Goal: Task Accomplishment & Management: Use online tool/utility

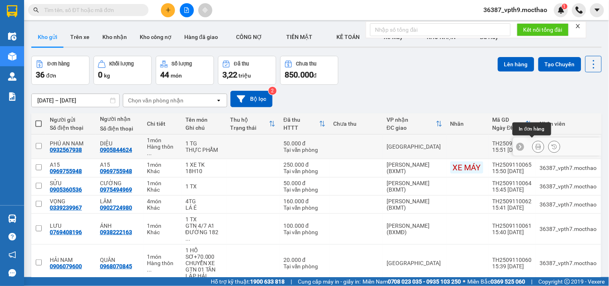
click at [532, 142] on button at bounding box center [537, 147] width 11 height 14
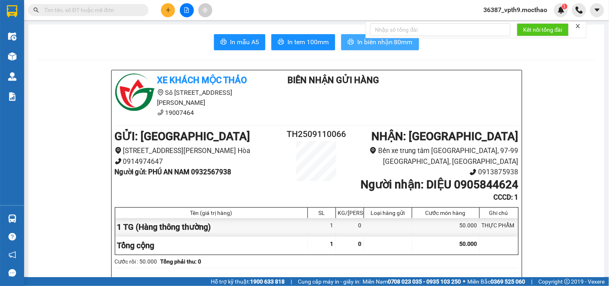
click at [366, 44] on span "In biên nhận 80mm" at bounding box center [384, 42] width 55 height 10
click at [318, 43] on span "In tem 100mm" at bounding box center [307, 42] width 41 height 10
click at [122, 10] on input "text" at bounding box center [91, 10] width 95 height 9
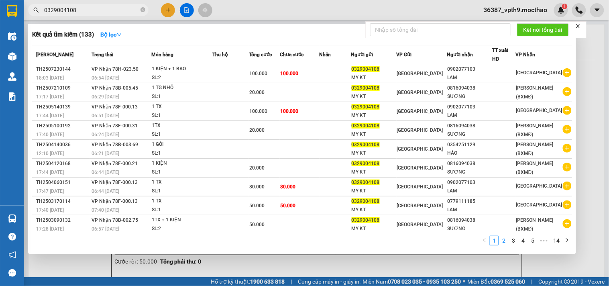
type input "0329004108"
click at [504, 241] on link "2" at bounding box center [503, 240] width 9 height 9
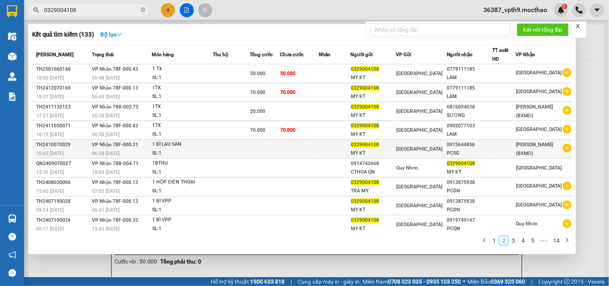
scroll to position [23, 0]
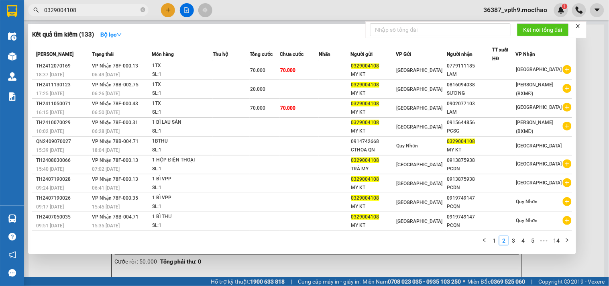
click at [514, 246] on div "1 2 3 4 5 ••• 14" at bounding box center [302, 243] width 540 height 14
click at [515, 242] on link "3" at bounding box center [513, 240] width 9 height 9
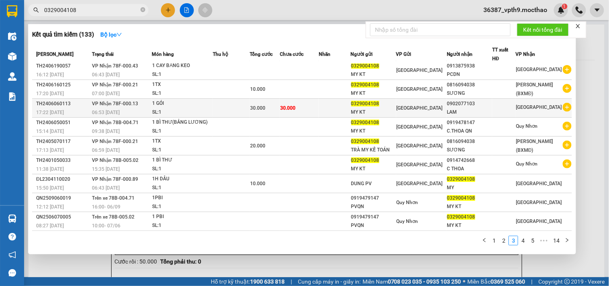
scroll to position [0, 0]
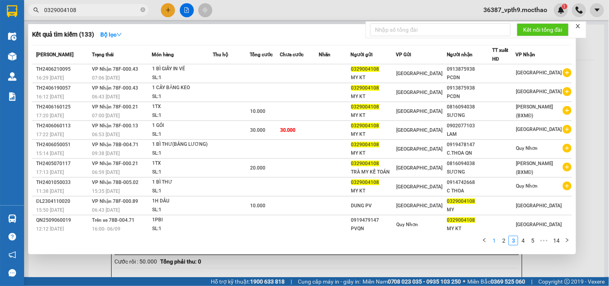
click at [495, 238] on link "1" at bounding box center [493, 240] width 9 height 9
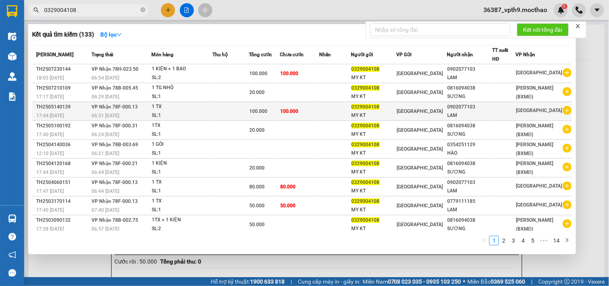
scroll to position [23, 0]
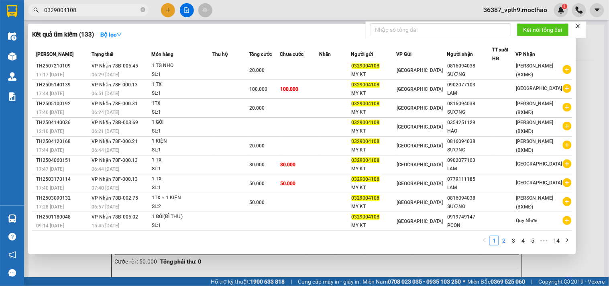
click at [505, 240] on link "2" at bounding box center [503, 240] width 9 height 9
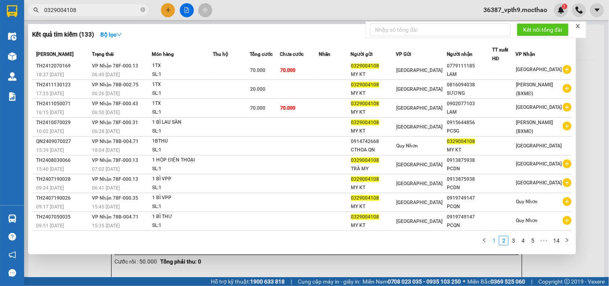
click at [493, 242] on link "1" at bounding box center [493, 240] width 9 height 9
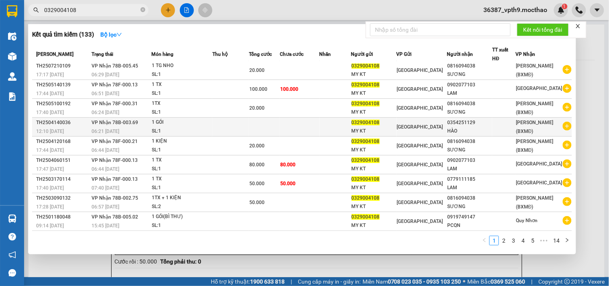
scroll to position [0, 0]
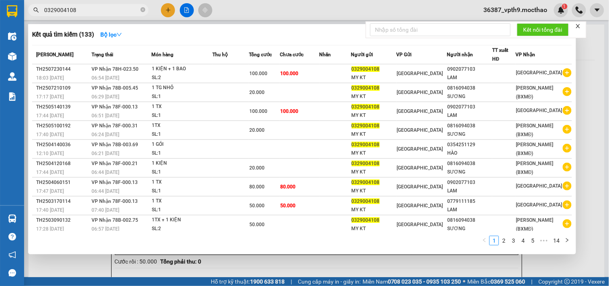
click at [583, 24] on form "Kết nối tổng đài" at bounding box center [476, 29] width 221 height 17
click at [578, 28] on icon "close" at bounding box center [578, 26] width 6 height 6
click at [380, 257] on div at bounding box center [304, 143] width 609 height 286
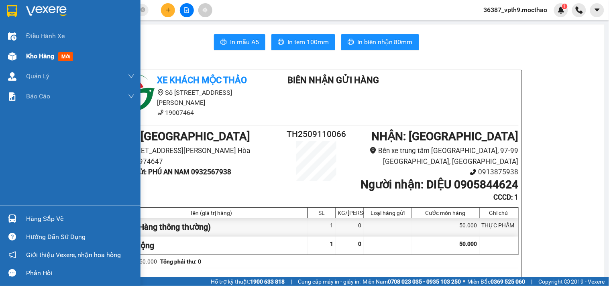
click at [35, 57] on span "Kho hàng" at bounding box center [40, 56] width 28 height 8
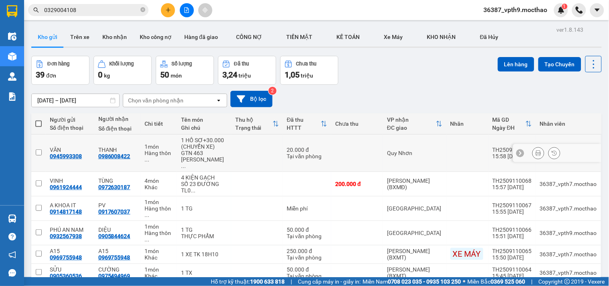
click at [532, 158] on button at bounding box center [537, 153] width 11 height 14
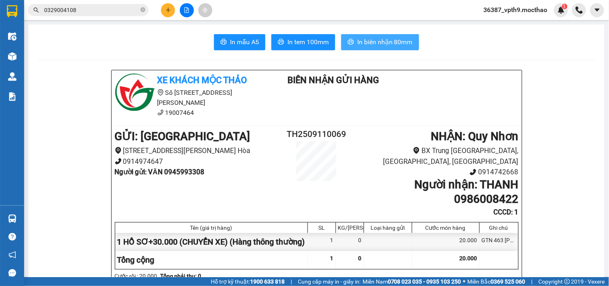
click at [398, 42] on span "In biên nhận 80mm" at bounding box center [384, 42] width 55 height 10
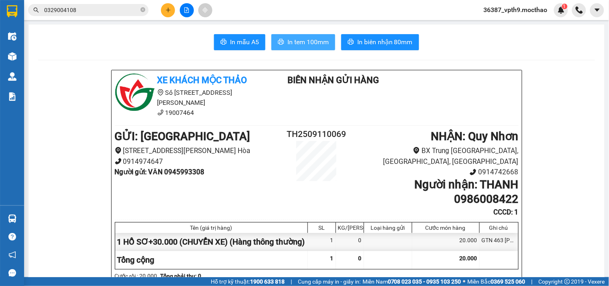
click at [315, 43] on span "In tem 100mm" at bounding box center [307, 42] width 41 height 10
click at [310, 41] on span "In tem 100mm" at bounding box center [307, 42] width 41 height 10
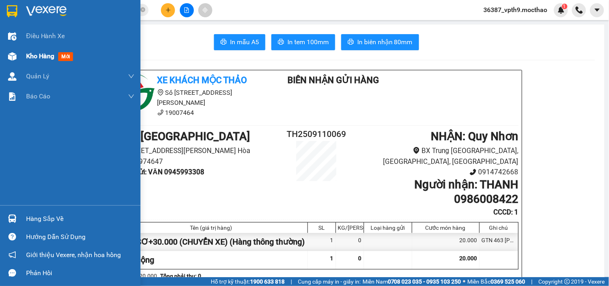
click at [37, 50] on div "Kho hàng mới" at bounding box center [80, 56] width 108 height 20
click at [37, 49] on div "Kho hàng mới" at bounding box center [80, 56] width 108 height 20
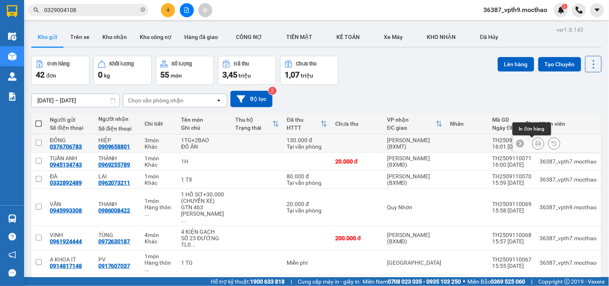
click at [535, 144] on icon at bounding box center [538, 143] width 6 height 6
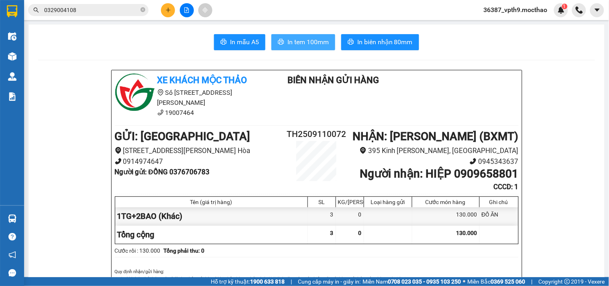
click at [294, 40] on span "In tem 100mm" at bounding box center [307, 42] width 41 height 10
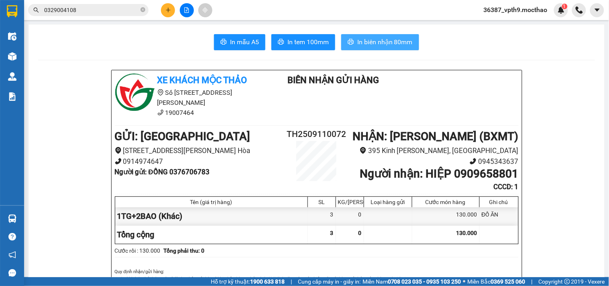
click at [391, 49] on button "In biên nhận 80mm" at bounding box center [380, 42] width 78 height 16
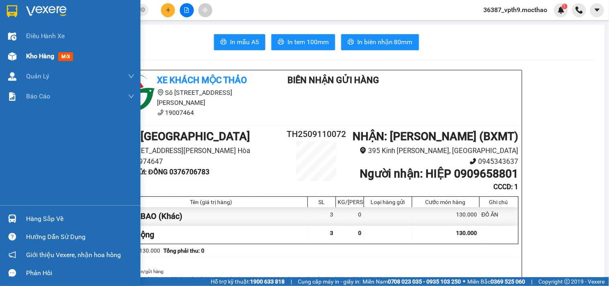
click at [41, 55] on span "Kho hàng" at bounding box center [40, 56] width 28 height 8
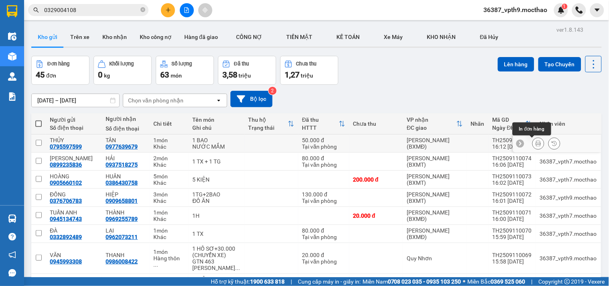
click at [534, 142] on button at bounding box center [537, 143] width 11 height 14
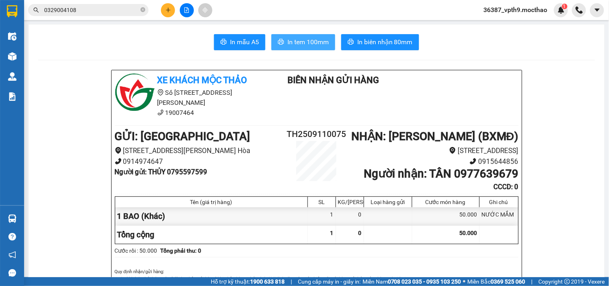
click at [290, 42] on span "In tem 100mm" at bounding box center [307, 42] width 41 height 10
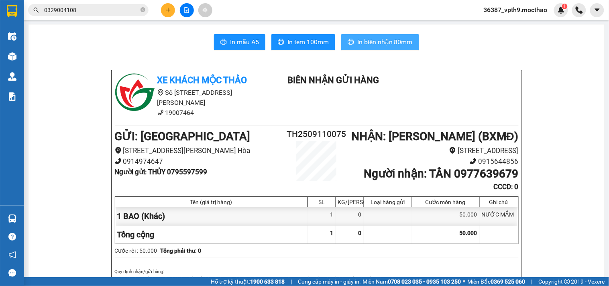
click at [377, 45] on span "In biên nhận 80mm" at bounding box center [384, 42] width 55 height 10
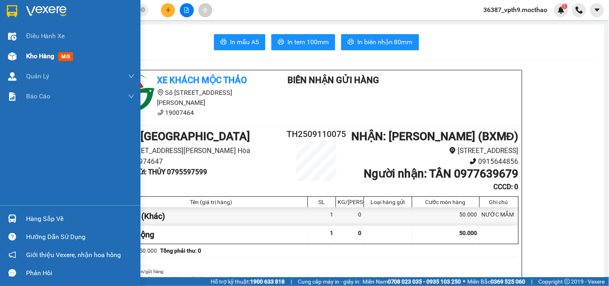
click at [63, 49] on div "Kho hàng mới" at bounding box center [80, 56] width 108 height 20
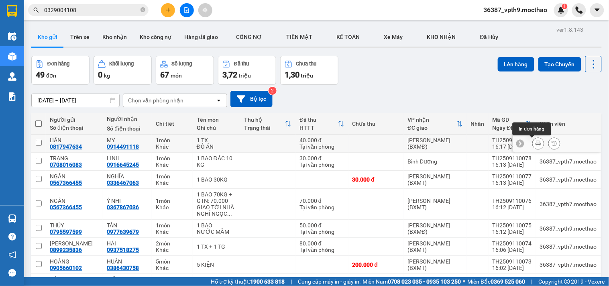
click at [535, 145] on icon at bounding box center [538, 143] width 6 height 6
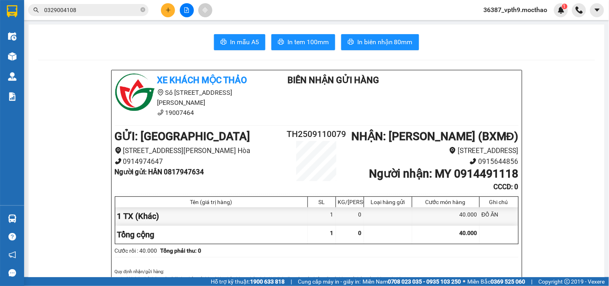
click at [409, 34] on button "In biên nhận 80mm" at bounding box center [380, 42] width 78 height 16
click at [404, 36] on button "In biên nhận 80mm" at bounding box center [380, 42] width 78 height 16
click at [308, 41] on span "In tem 100mm" at bounding box center [307, 42] width 41 height 10
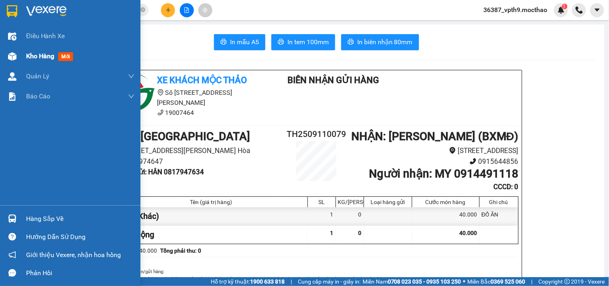
click at [34, 55] on span "Kho hàng" at bounding box center [40, 56] width 28 height 8
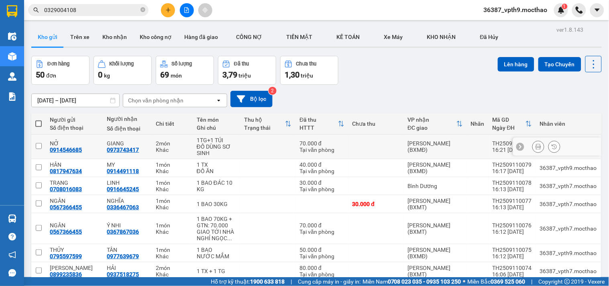
click at [534, 140] on div at bounding box center [557, 147] width 88 height 18
click at [532, 150] on button at bounding box center [537, 147] width 11 height 14
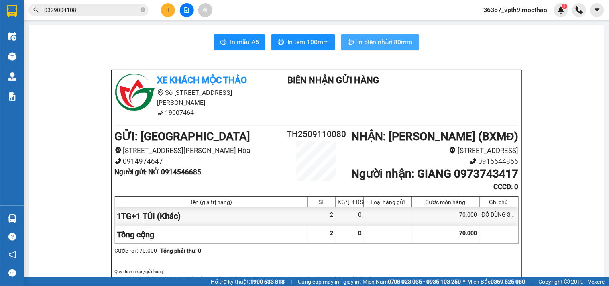
click at [376, 45] on span "In biên nhận 80mm" at bounding box center [384, 42] width 55 height 10
click at [370, 37] on span "In biên nhận 80mm" at bounding box center [384, 42] width 55 height 10
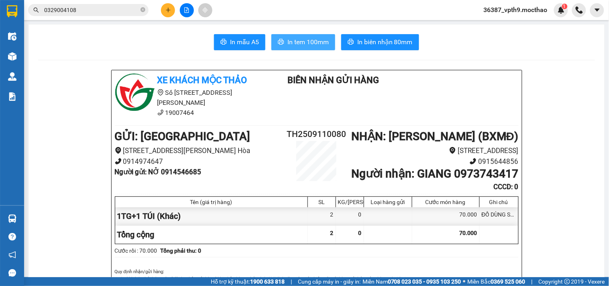
click at [304, 43] on span "In tem 100mm" at bounding box center [307, 42] width 41 height 10
click at [290, 45] on span "In tem 100mm" at bounding box center [307, 42] width 41 height 10
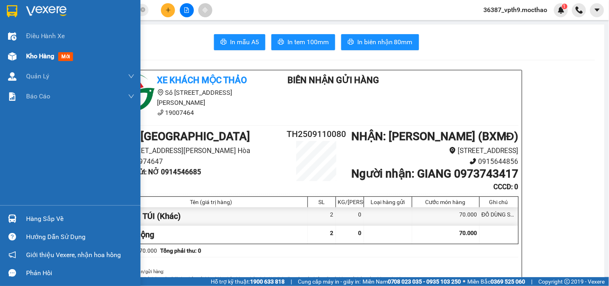
click at [48, 57] on span "Kho hàng" at bounding box center [40, 56] width 28 height 8
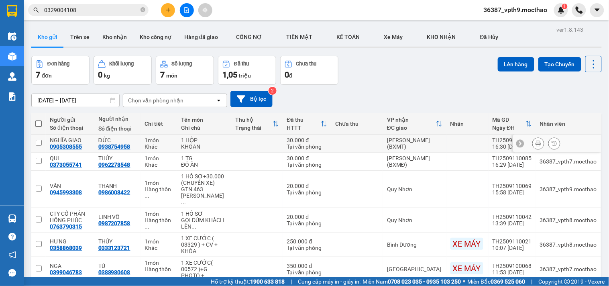
click at [532, 142] on button at bounding box center [537, 143] width 11 height 14
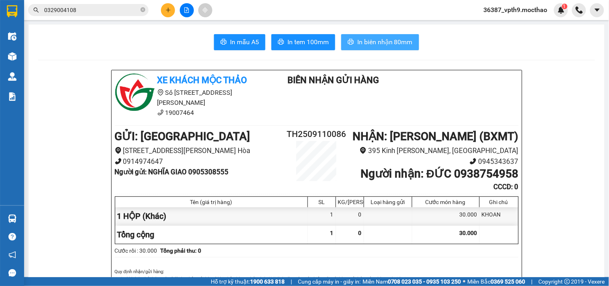
click at [400, 42] on span "In biên nhận 80mm" at bounding box center [384, 42] width 55 height 10
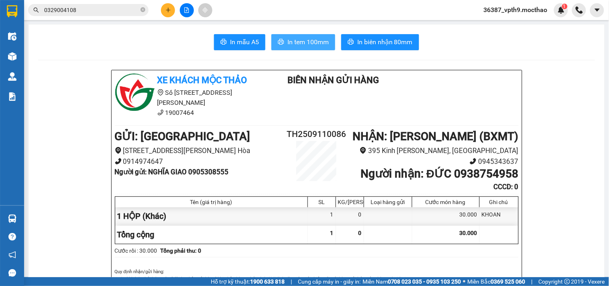
click at [303, 48] on button "In tem 100mm" at bounding box center [303, 42] width 64 height 16
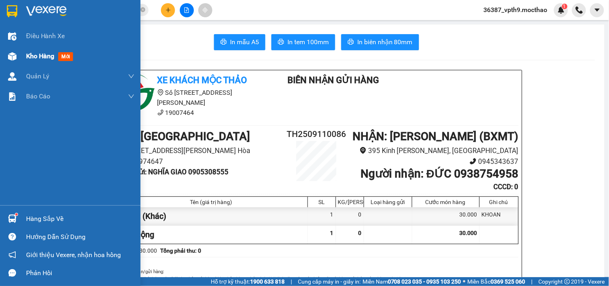
click at [39, 55] on span "Kho hàng" at bounding box center [40, 56] width 28 height 8
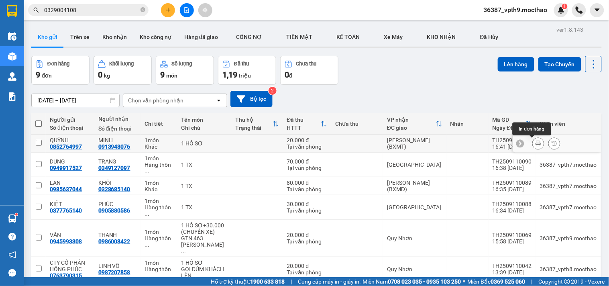
click at [535, 144] on icon at bounding box center [538, 143] width 6 height 6
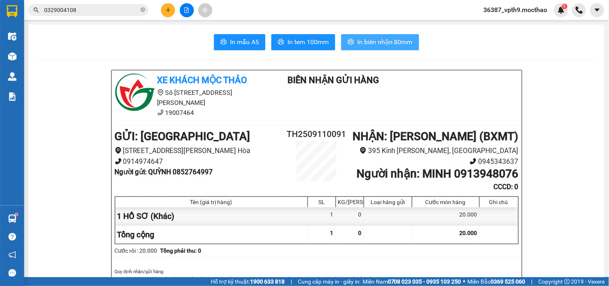
click at [384, 41] on span "In biên nhận 80mm" at bounding box center [384, 42] width 55 height 10
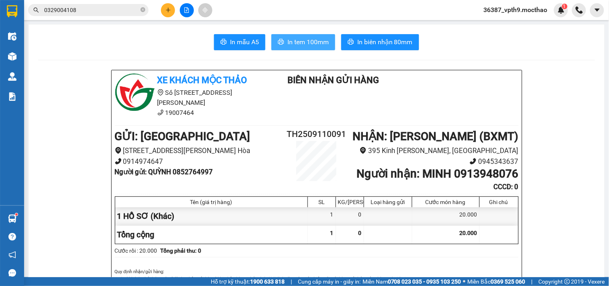
click at [303, 43] on span "In tem 100mm" at bounding box center [307, 42] width 41 height 10
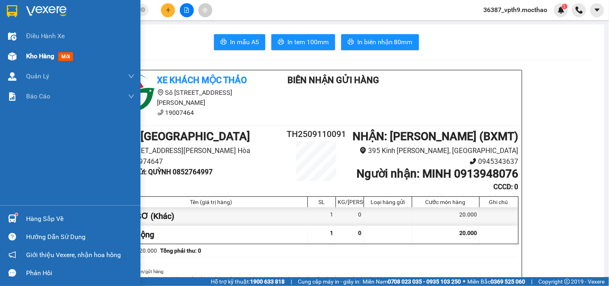
click at [33, 57] on span "Kho hàng" at bounding box center [40, 56] width 28 height 8
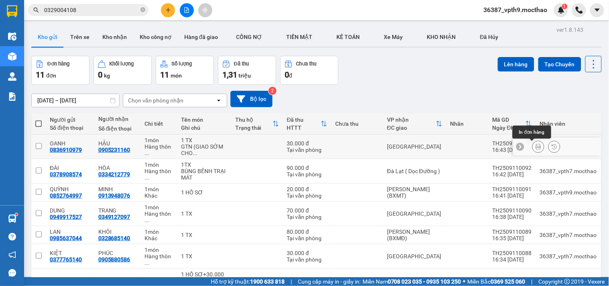
click at [535, 145] on icon at bounding box center [538, 147] width 6 height 6
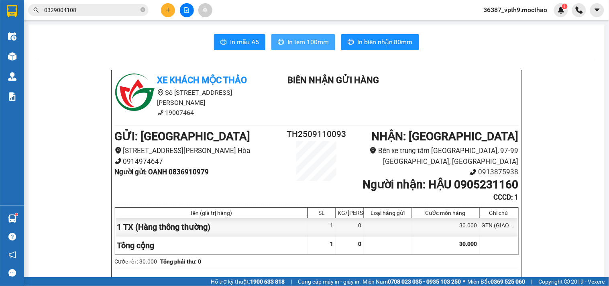
click at [317, 43] on span "In tem 100mm" at bounding box center [307, 42] width 41 height 10
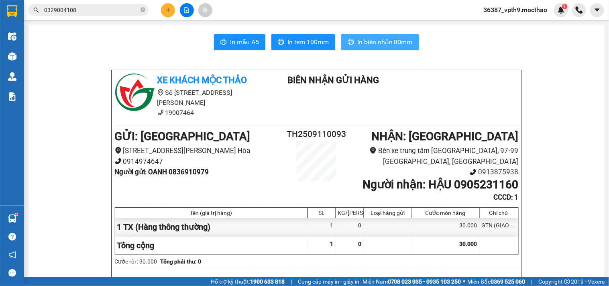
click at [380, 43] on span "In biên nhận 80mm" at bounding box center [384, 42] width 55 height 10
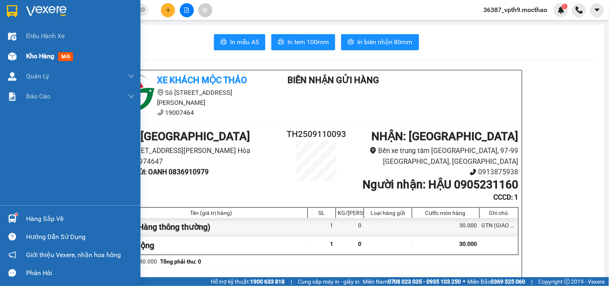
click at [45, 62] on div "Kho hàng mới" at bounding box center [80, 56] width 108 height 20
click at [45, 61] on div "Kho hàng mới" at bounding box center [80, 56] width 108 height 20
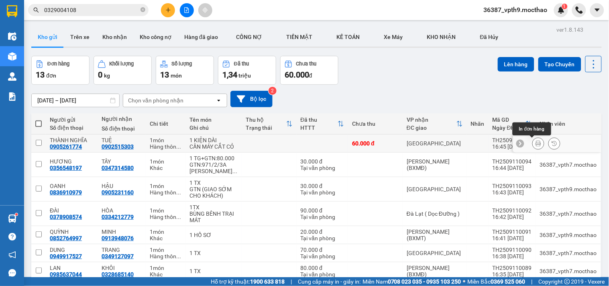
click at [532, 138] on div at bounding box center [538, 143] width 12 height 12
click at [535, 143] on icon at bounding box center [538, 143] width 6 height 6
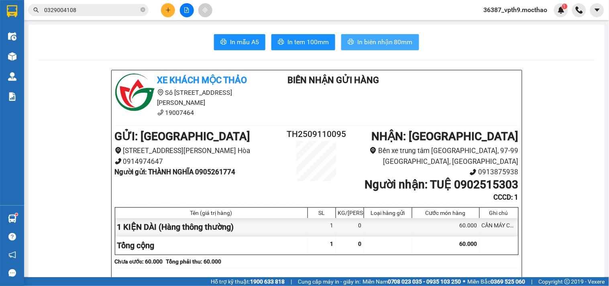
click at [384, 46] on span "In biên nhận 80mm" at bounding box center [384, 42] width 55 height 10
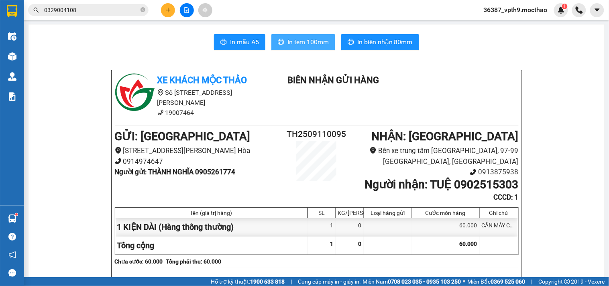
click at [308, 44] on span "In tem 100mm" at bounding box center [307, 42] width 41 height 10
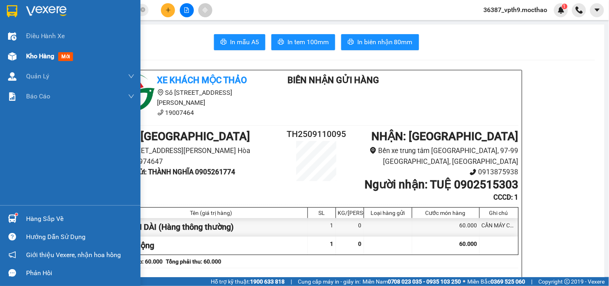
click at [39, 54] on span "Kho hàng" at bounding box center [40, 56] width 28 height 8
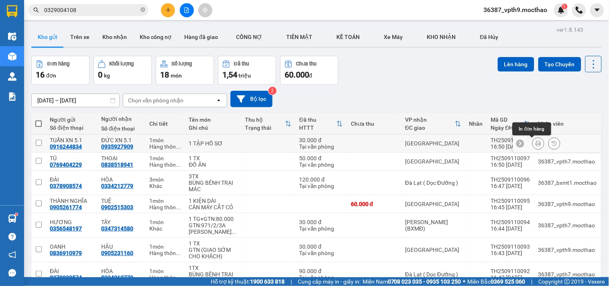
click at [532, 140] on button at bounding box center [537, 143] width 11 height 14
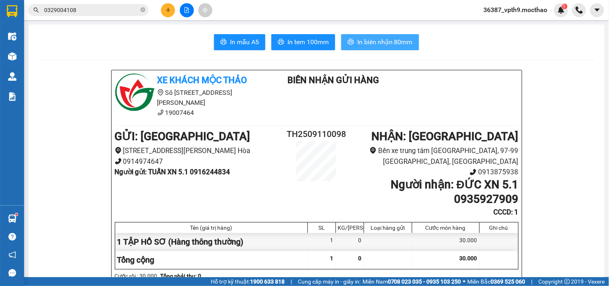
click at [391, 34] on button "In biên nhận 80mm" at bounding box center [380, 42] width 78 height 16
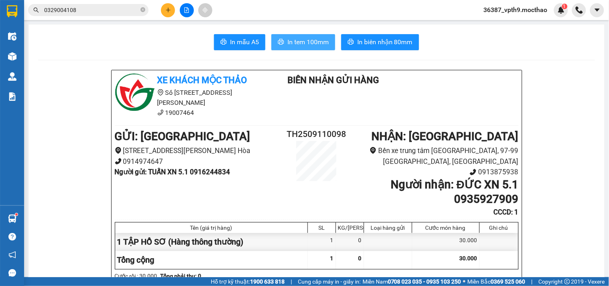
click at [316, 42] on span "In tem 100mm" at bounding box center [307, 42] width 41 height 10
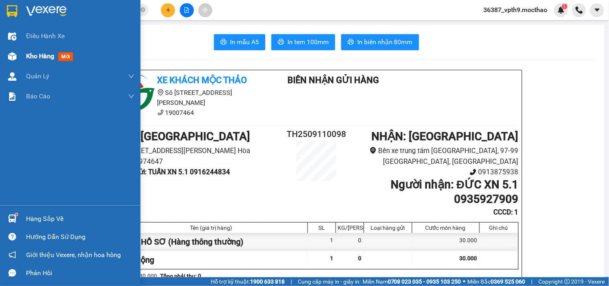
click at [34, 62] on div "Kho hàng mới" at bounding box center [80, 56] width 108 height 20
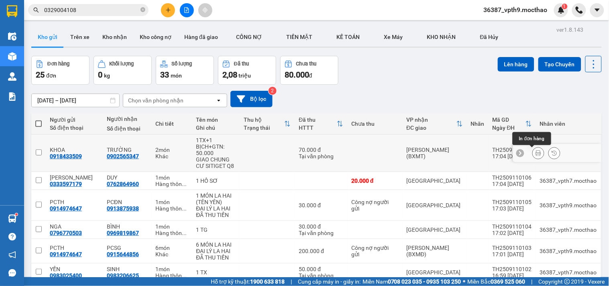
click at [536, 155] on button at bounding box center [537, 153] width 11 height 14
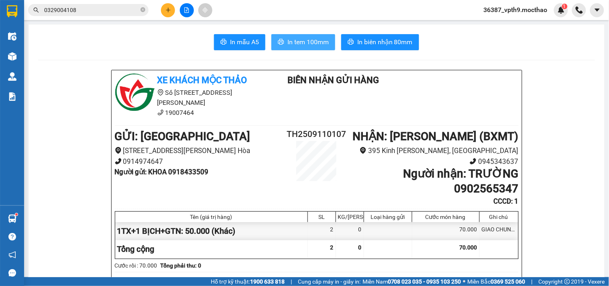
click at [323, 43] on span "In tem 100mm" at bounding box center [307, 42] width 41 height 10
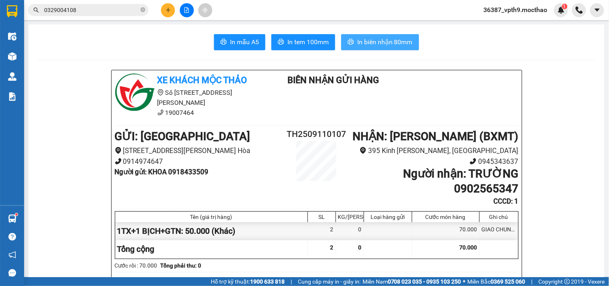
click at [395, 45] on span "In biên nhận 80mm" at bounding box center [384, 42] width 55 height 10
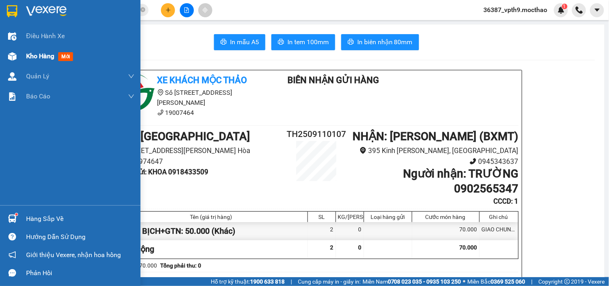
click at [42, 52] on span "Kho hàng" at bounding box center [40, 56] width 28 height 8
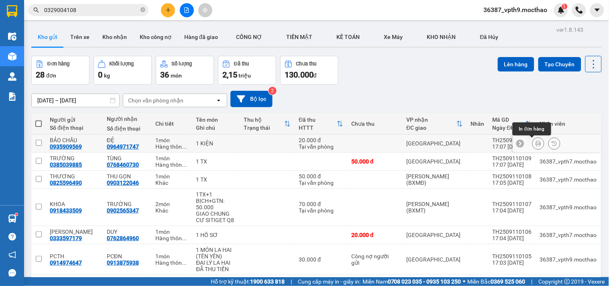
click at [535, 142] on icon at bounding box center [538, 143] width 6 height 6
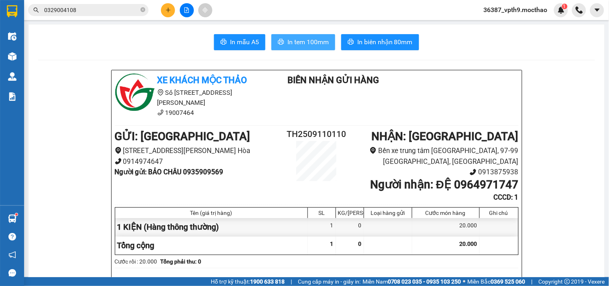
click at [310, 43] on span "In tem 100mm" at bounding box center [307, 42] width 41 height 10
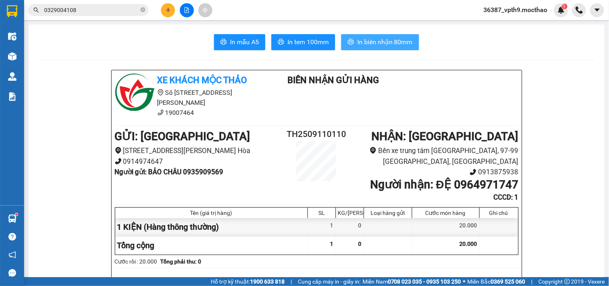
click at [392, 43] on span "In biên nhận 80mm" at bounding box center [384, 42] width 55 height 10
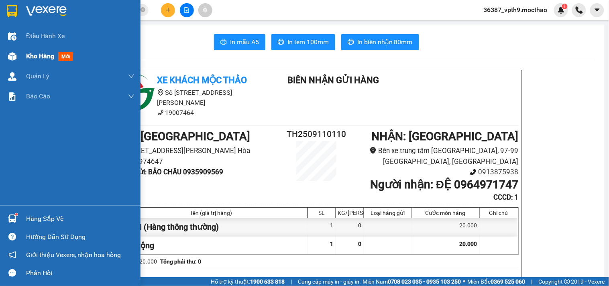
click at [30, 53] on span "Kho hàng" at bounding box center [40, 56] width 28 height 8
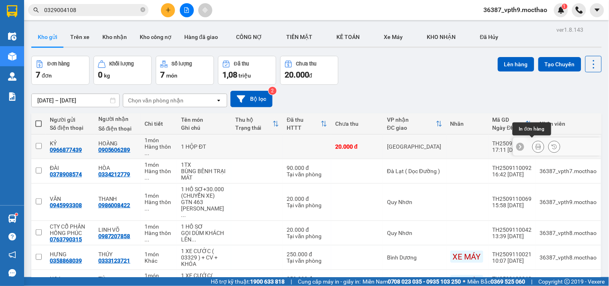
click at [535, 141] on button at bounding box center [537, 147] width 11 height 14
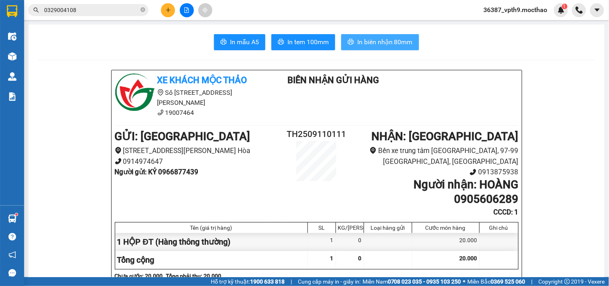
click at [357, 43] on span "In biên nhận 80mm" at bounding box center [384, 42] width 55 height 10
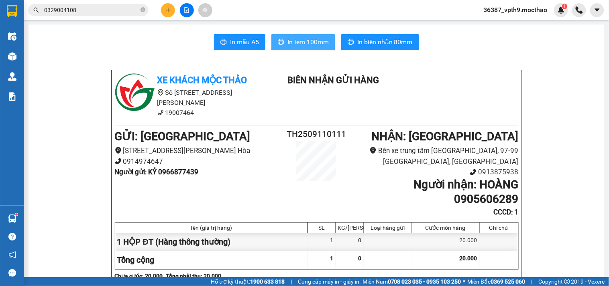
click at [303, 34] on button "In tem 100mm" at bounding box center [303, 42] width 64 height 16
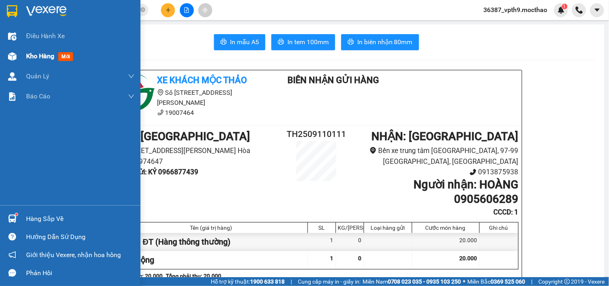
click at [39, 63] on div "Kho hàng mới" at bounding box center [80, 56] width 108 height 20
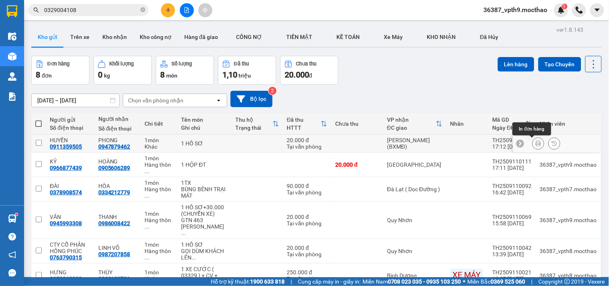
click at [535, 142] on icon at bounding box center [538, 143] width 6 height 6
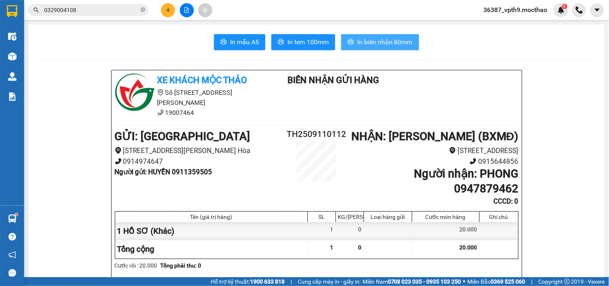
click at [366, 39] on span "In biên nhận 80mm" at bounding box center [384, 42] width 55 height 10
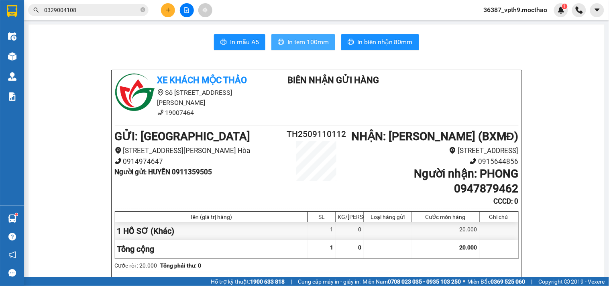
click at [313, 42] on span "In tem 100mm" at bounding box center [307, 42] width 41 height 10
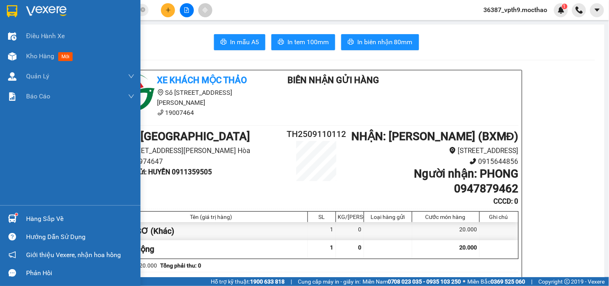
click at [37, 55] on span "Kho hàng" at bounding box center [40, 56] width 28 height 8
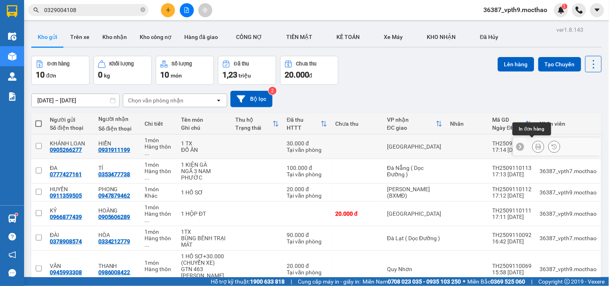
click at [535, 144] on icon at bounding box center [538, 147] width 6 height 6
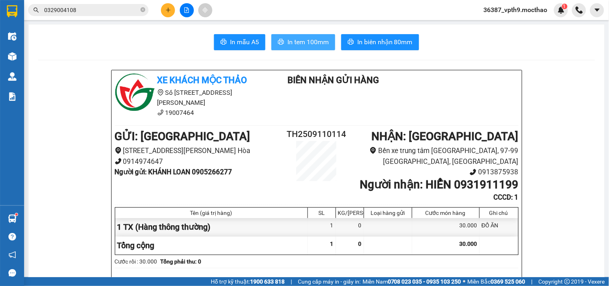
click at [315, 40] on span "In tem 100mm" at bounding box center [307, 42] width 41 height 10
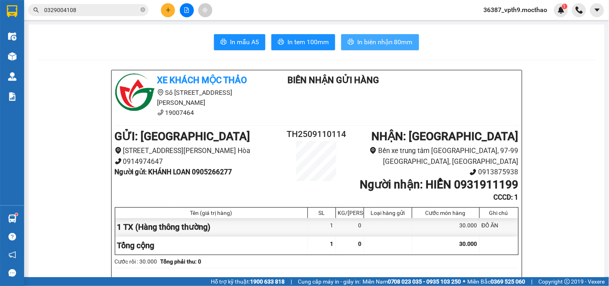
click at [396, 45] on span "In biên nhận 80mm" at bounding box center [384, 42] width 55 height 10
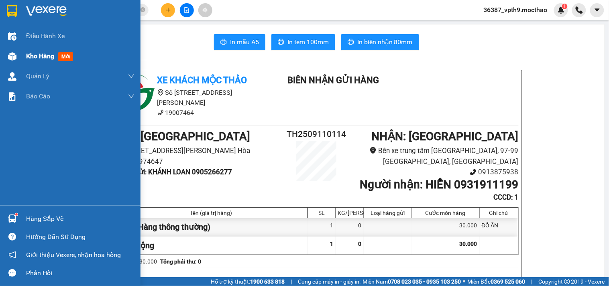
click at [29, 57] on span "Kho hàng" at bounding box center [40, 56] width 28 height 8
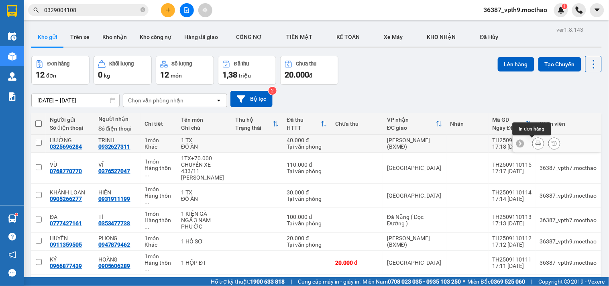
click at [535, 143] on icon at bounding box center [538, 143] width 6 height 6
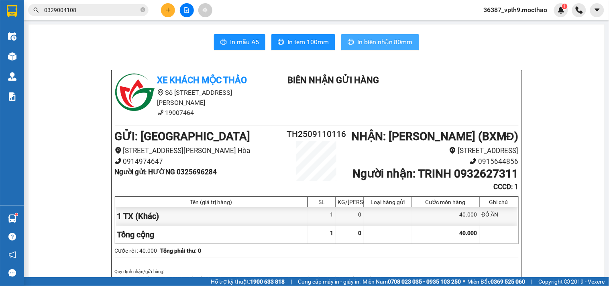
click at [356, 36] on button "In biên nhận 80mm" at bounding box center [380, 42] width 78 height 16
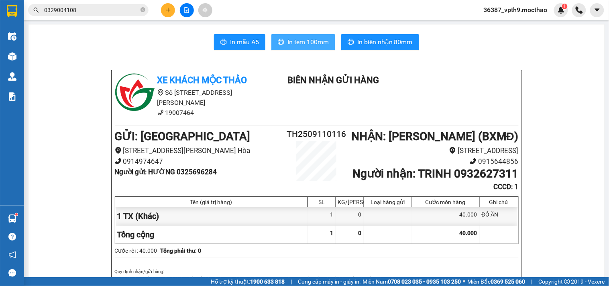
click at [289, 47] on button "In tem 100mm" at bounding box center [303, 42] width 64 height 16
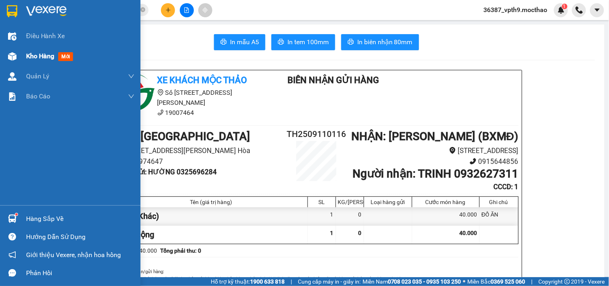
click at [28, 59] on span "Kho hàng" at bounding box center [40, 56] width 28 height 8
click at [31, 59] on span "Kho hàng" at bounding box center [40, 56] width 28 height 8
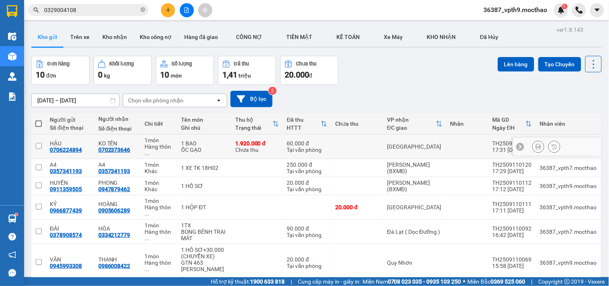
click at [536, 146] on button at bounding box center [537, 147] width 11 height 14
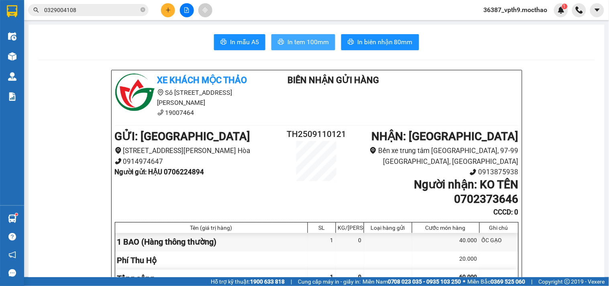
click at [316, 45] on span "In tem 100mm" at bounding box center [307, 42] width 41 height 10
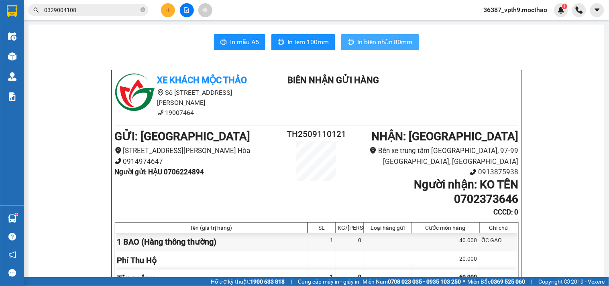
click at [367, 40] on span "In biên nhận 80mm" at bounding box center [384, 42] width 55 height 10
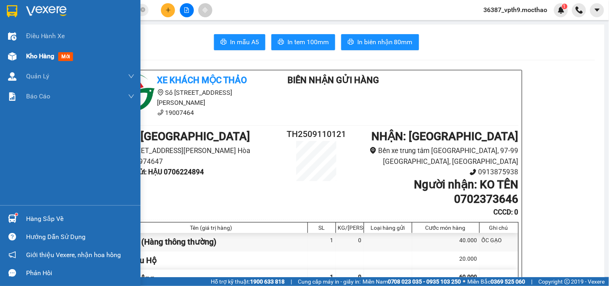
click at [59, 56] on span "mới" at bounding box center [65, 56] width 15 height 9
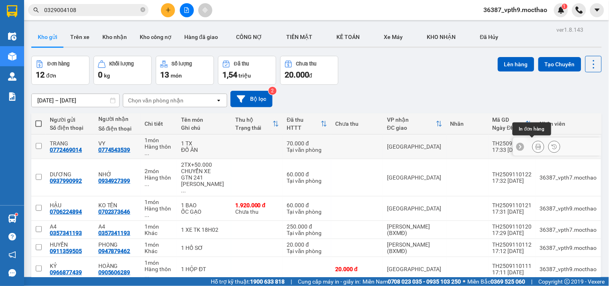
click at [534, 140] on div at bounding box center [538, 146] width 12 height 12
click at [535, 144] on icon at bounding box center [538, 147] width 6 height 6
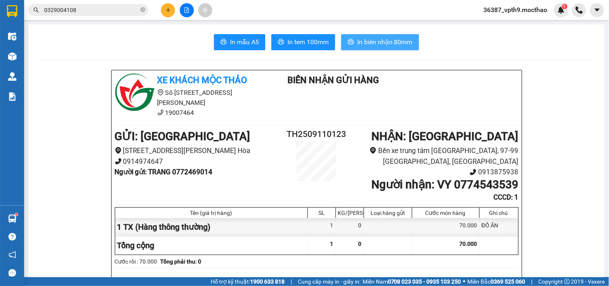
click at [375, 47] on span "In biên nhận 80mm" at bounding box center [384, 42] width 55 height 10
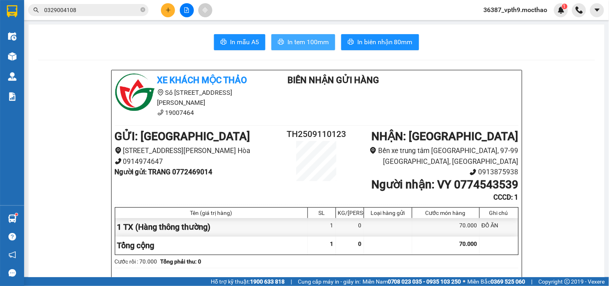
click at [307, 43] on span "In tem 100mm" at bounding box center [307, 42] width 41 height 10
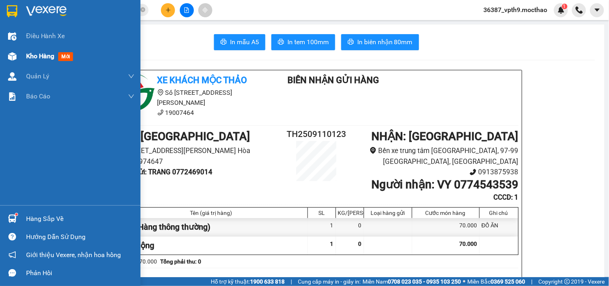
click at [27, 53] on span "Kho hàng" at bounding box center [40, 56] width 28 height 8
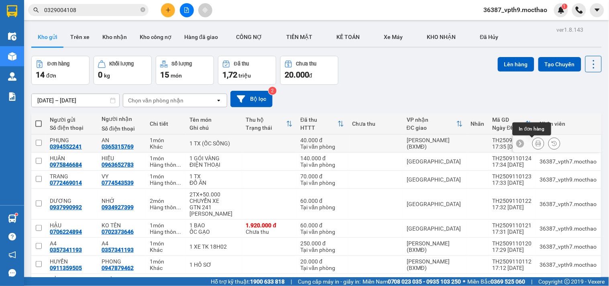
click at [532, 139] on button at bounding box center [537, 143] width 11 height 14
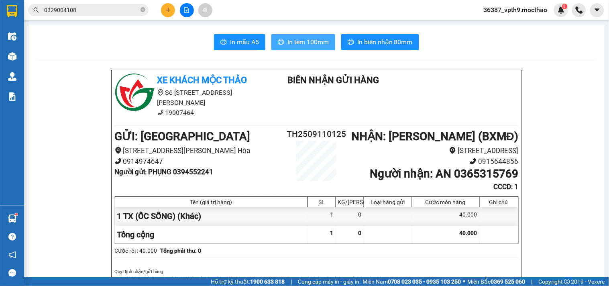
click at [271, 46] on button "In tem 100mm" at bounding box center [303, 42] width 64 height 16
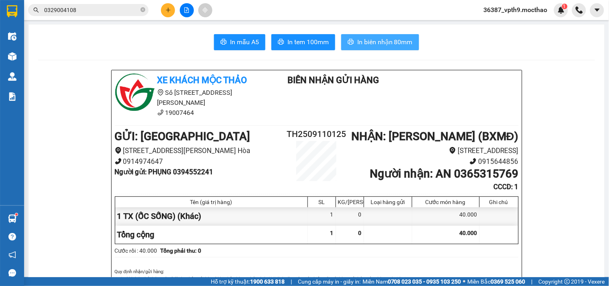
click at [375, 38] on span "In biên nhận 80mm" at bounding box center [384, 42] width 55 height 10
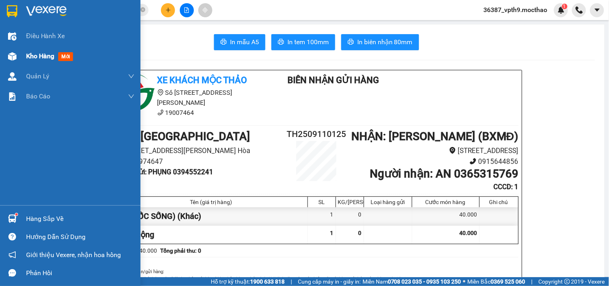
click at [39, 54] on span "Kho hàng" at bounding box center [40, 56] width 28 height 8
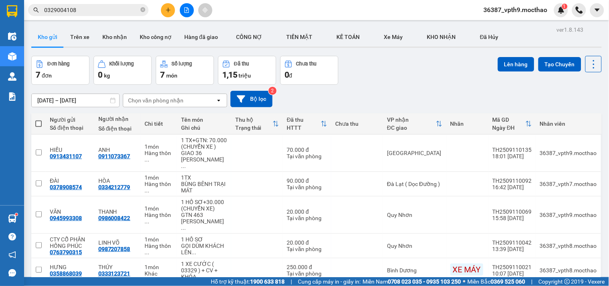
click at [545, 6] on span "36387_vpth9.mocthao" at bounding box center [515, 10] width 77 height 10
click at [502, 39] on span "Đổi mật khẩu" at bounding box center [519, 37] width 60 height 9
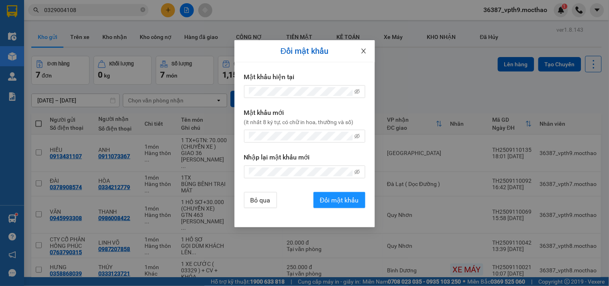
click at [365, 53] on icon "close" at bounding box center [363, 51] width 4 height 5
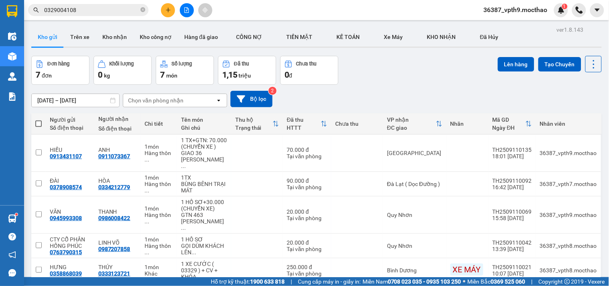
click at [508, 11] on span "36387_vpth9.mocthao" at bounding box center [515, 10] width 77 height 10
click at [492, 24] on span "Đăng xuất" at bounding box center [519, 24] width 60 height 9
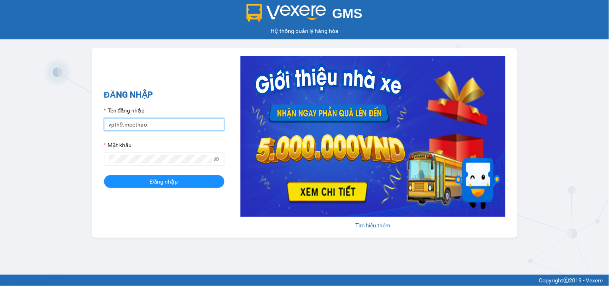
click at [171, 124] on input "vpth9.mocthao" at bounding box center [164, 124] width 120 height 13
type input "bxmt1.mocthao"
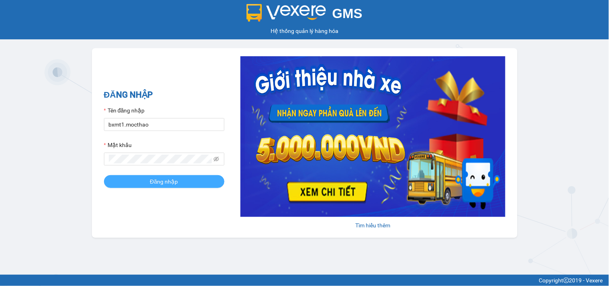
click at [166, 180] on span "Đăng nhập" at bounding box center [164, 181] width 28 height 9
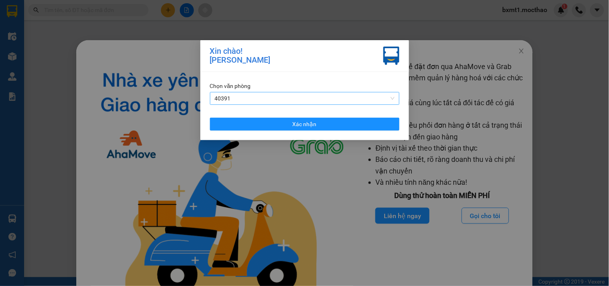
click at [293, 97] on span "40391" at bounding box center [305, 98] width 180 height 12
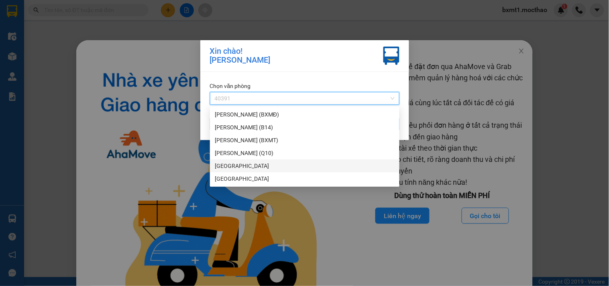
click at [238, 164] on div "[GEOGRAPHIC_DATA]" at bounding box center [305, 165] width 180 height 9
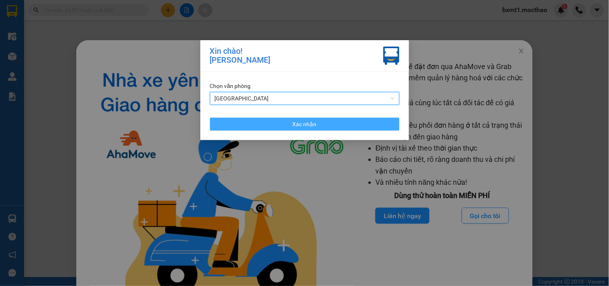
click at [290, 129] on button "Xác nhận" at bounding box center [304, 124] width 189 height 13
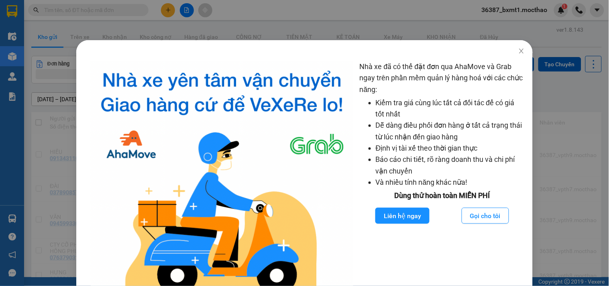
click at [567, 86] on div "Nhà xe đã có thể đặt đơn qua AhaMove và Grab ngay trên phần mềm quản lý hàng ho…" at bounding box center [304, 143] width 609 height 286
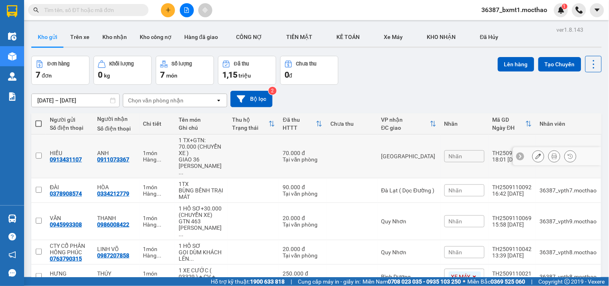
click at [535, 153] on icon at bounding box center [538, 156] width 6 height 6
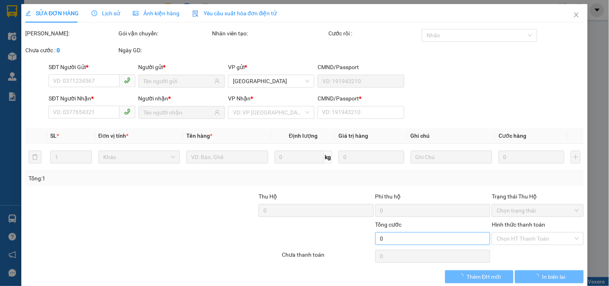
type input "0913431107"
type input "0911073367"
type input "1"
type input "70.000"
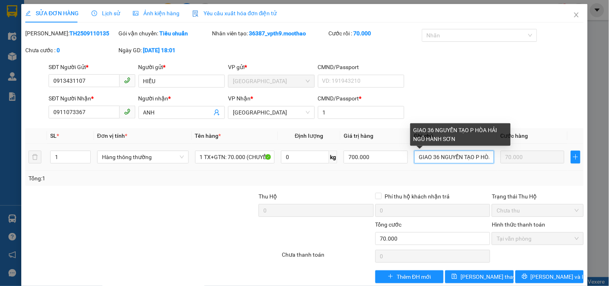
click at [414, 154] on input "GIAO 36 NGUYỄN TẠO P HÒA HẢI NGŨ HÀNH SƠN" at bounding box center [454, 156] width 80 height 13
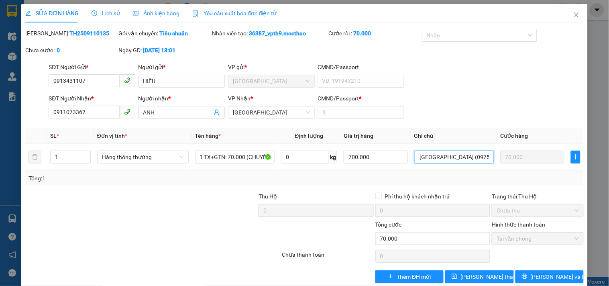
scroll to position [0, 95]
type input "GIAO 36 [PERSON_NAME] P HÒA HẢI [GEOGRAPHIC_DATA] (0975442205)"
click at [485, 278] on span "[PERSON_NAME] thay đổi" at bounding box center [492, 276] width 64 height 9
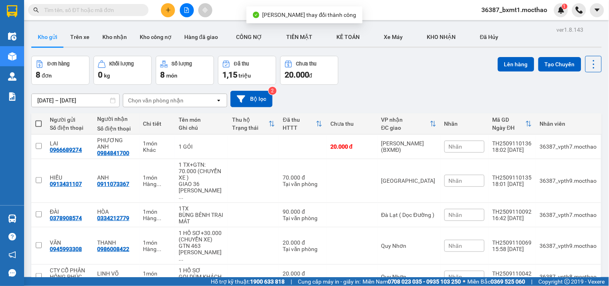
click at [530, 4] on div "36387_bxmt1.mocthao 1" at bounding box center [521, 10] width 93 height 14
click at [524, 15] on div "36387_bxmt1.mocthao 1" at bounding box center [521, 10] width 93 height 14
click at [522, 6] on span "36387_bxmt1.mocthao" at bounding box center [514, 10] width 79 height 10
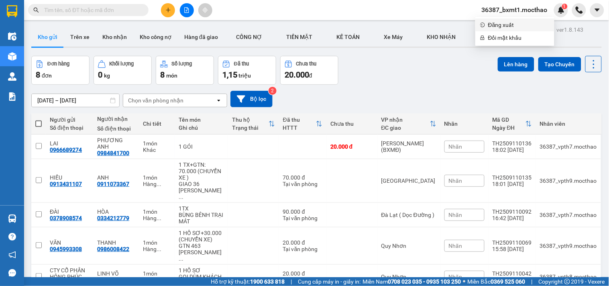
click at [507, 24] on span "Đăng xuất" at bounding box center [518, 24] width 61 height 9
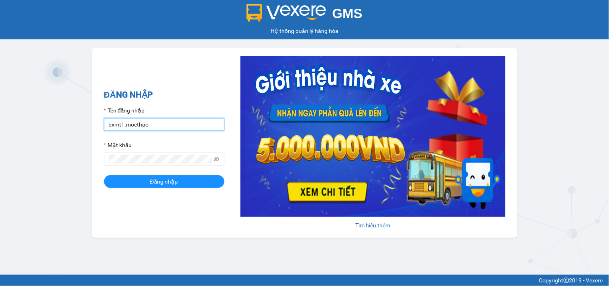
click at [149, 125] on input "bxmt1.mocthao" at bounding box center [164, 124] width 120 height 13
type input "vpth9.mocthao"
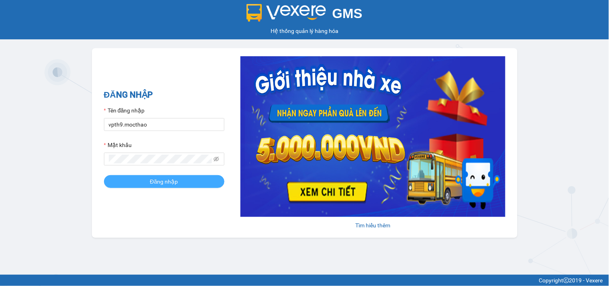
click at [168, 187] on button "Đăng nhập" at bounding box center [164, 181] width 120 height 13
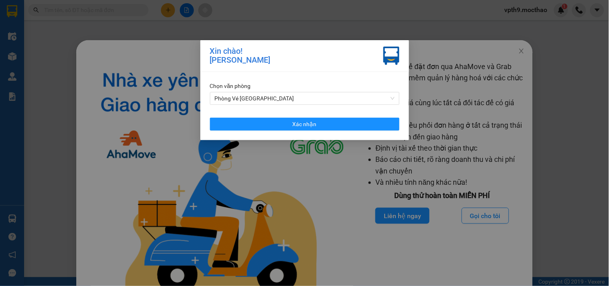
click at [252, 90] on div "Chọn văn phòng Phòng Vé Tuy Hòa" at bounding box center [304, 92] width 189 height 23
click at [246, 99] on span "Phòng Vé Tuy Hòa" at bounding box center [305, 98] width 180 height 12
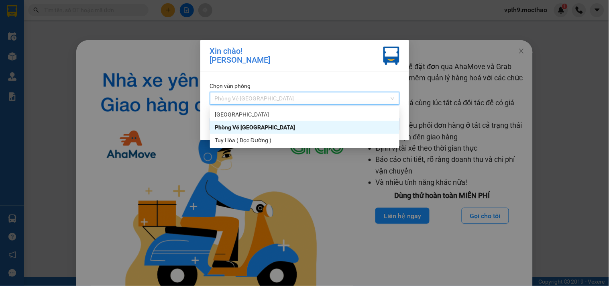
click at [240, 127] on div "Phòng Vé Tuy Hòa" at bounding box center [305, 127] width 180 height 9
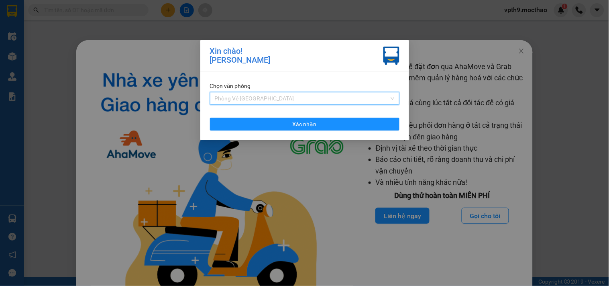
click at [270, 93] on span "Phòng Vé Tuy Hòa" at bounding box center [305, 98] width 180 height 12
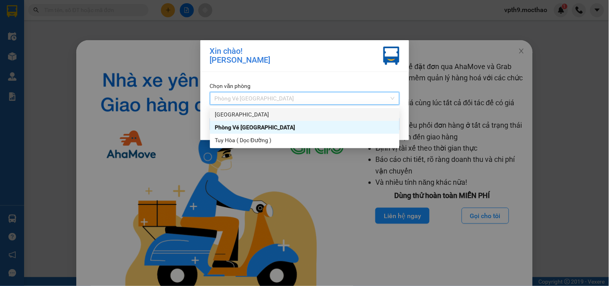
click at [222, 115] on div "[GEOGRAPHIC_DATA]" at bounding box center [305, 114] width 180 height 9
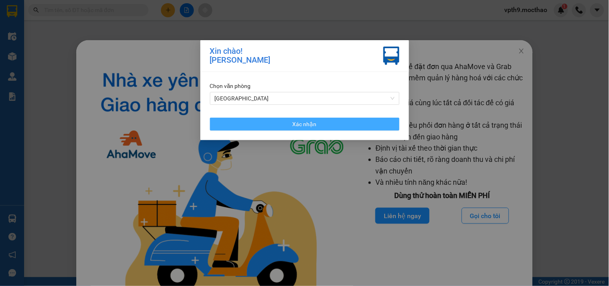
click at [248, 118] on button "Xác nhận" at bounding box center [304, 124] width 189 height 13
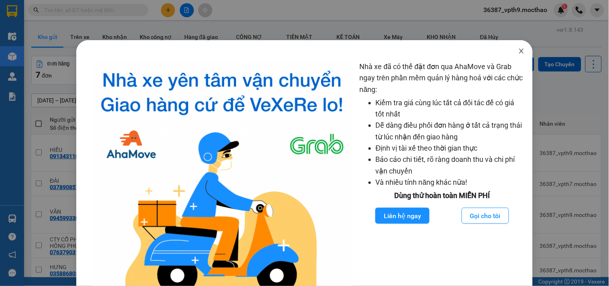
click at [520, 56] on span "Close" at bounding box center [521, 51] width 22 height 22
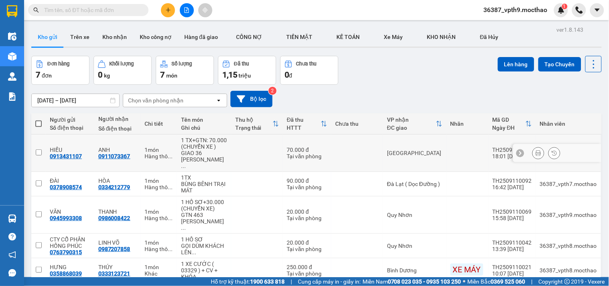
click at [535, 156] on icon at bounding box center [538, 153] width 6 height 6
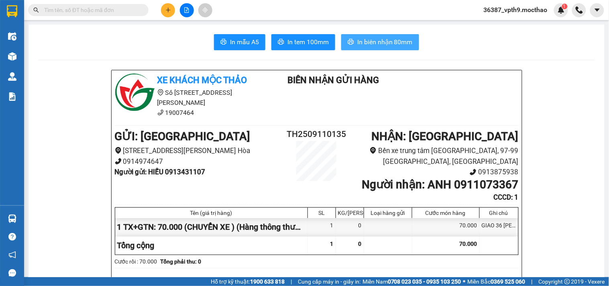
click at [387, 47] on span "In biên nhận 80mm" at bounding box center [384, 42] width 55 height 10
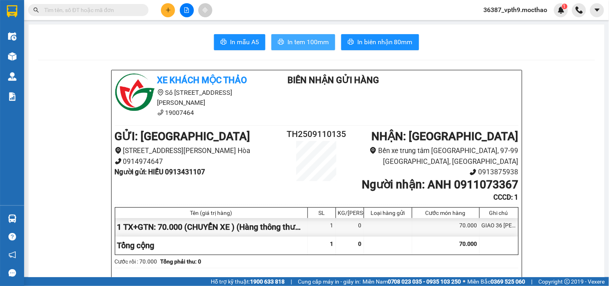
click at [299, 43] on span "In tem 100mm" at bounding box center [307, 42] width 41 height 10
click at [309, 36] on button "In tem 100mm" at bounding box center [303, 42] width 64 height 16
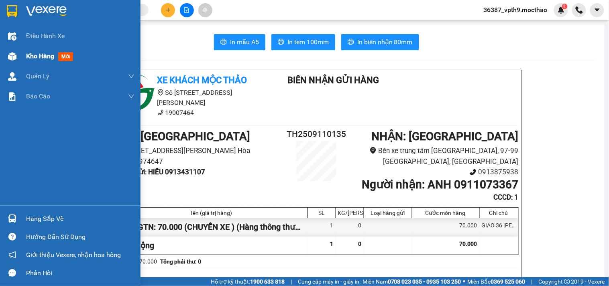
click at [39, 57] on span "Kho hàng" at bounding box center [40, 56] width 28 height 8
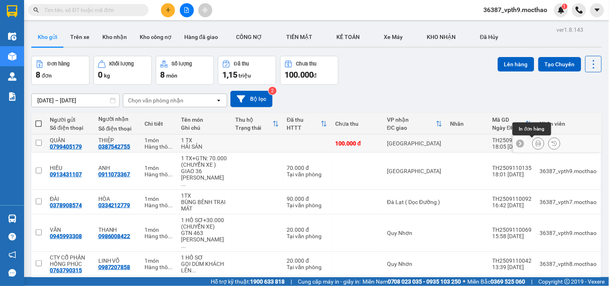
click at [532, 140] on button at bounding box center [537, 143] width 11 height 14
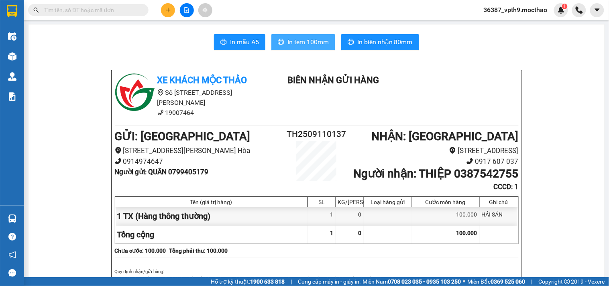
click at [294, 37] on span "In tem 100mm" at bounding box center [307, 42] width 41 height 10
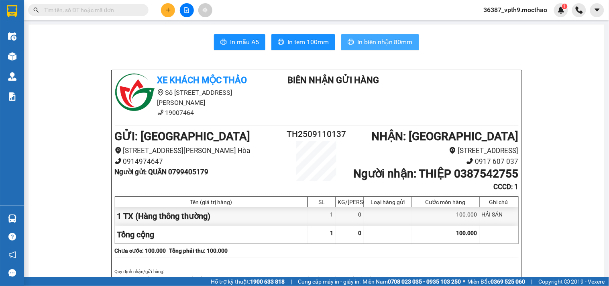
click at [382, 35] on button "In biên nhận 80mm" at bounding box center [380, 42] width 78 height 16
